Goal: Task Accomplishment & Management: Use online tool/utility

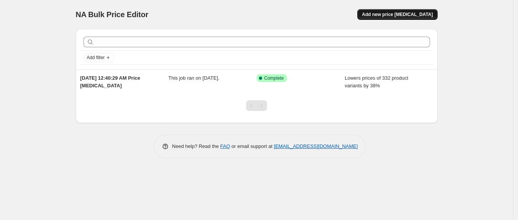
click at [379, 13] on span "Add new price [MEDICAL_DATA]" at bounding box center [397, 14] width 71 height 6
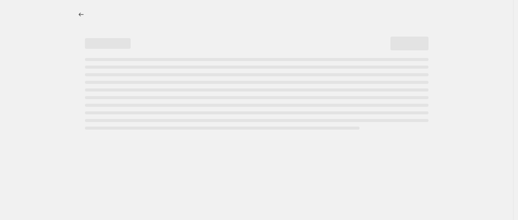
select select "percentage"
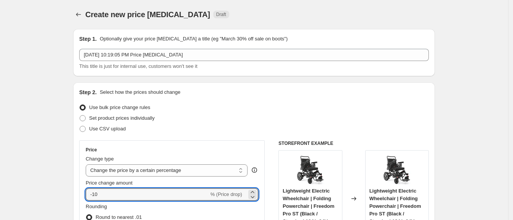
drag, startPoint x: 96, startPoint y: 193, endPoint x: 155, endPoint y: 183, distance: 59.6
click at [155, 183] on div "Price change amount -10 % (Price drop)" at bounding box center [172, 189] width 173 height 21
type input "-1"
type input "-40"
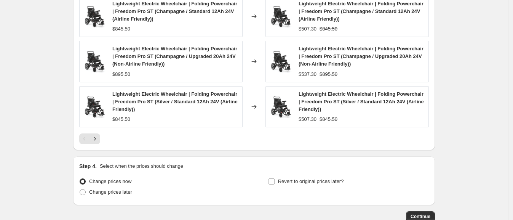
scroll to position [590, 0]
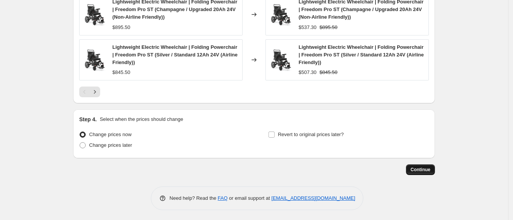
click at [379, 168] on span "Continue" at bounding box center [421, 169] width 20 height 6
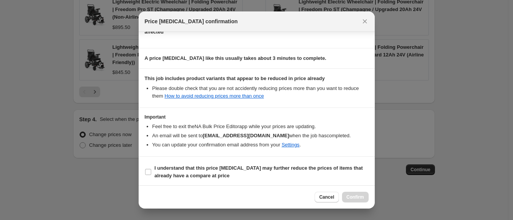
scroll to position [100, 0]
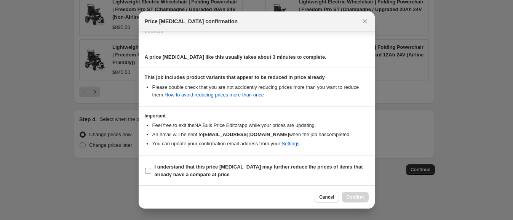
click at [175, 175] on b "I understand that this price [MEDICAL_DATA] may further reduce the prices of it…" at bounding box center [259, 170] width 208 height 13
click at [151, 174] on input "I understand that this price [MEDICAL_DATA] may further reduce the prices of it…" at bounding box center [148, 171] width 6 height 6
checkbox input "true"
click at [350, 192] on button "Confirm" at bounding box center [355, 197] width 27 height 11
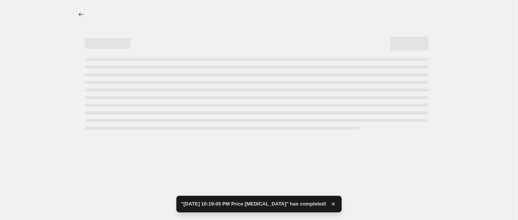
select select "percentage"
